Goal: Submit feedback/report problem: Submit feedback/report problem

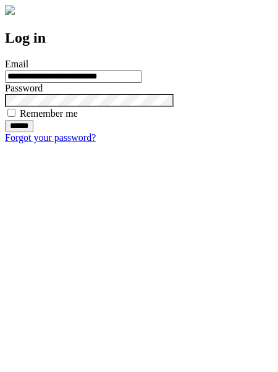
type input "**********"
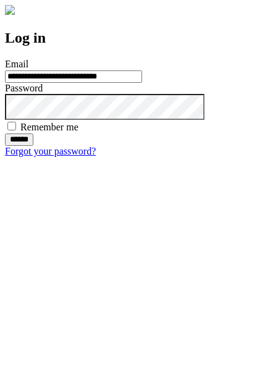
click at [33, 146] on input "******" at bounding box center [19, 139] width 28 height 12
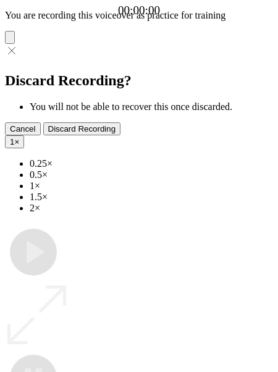
type input "**********"
